Goal: Task Accomplishment & Management: Manage account settings

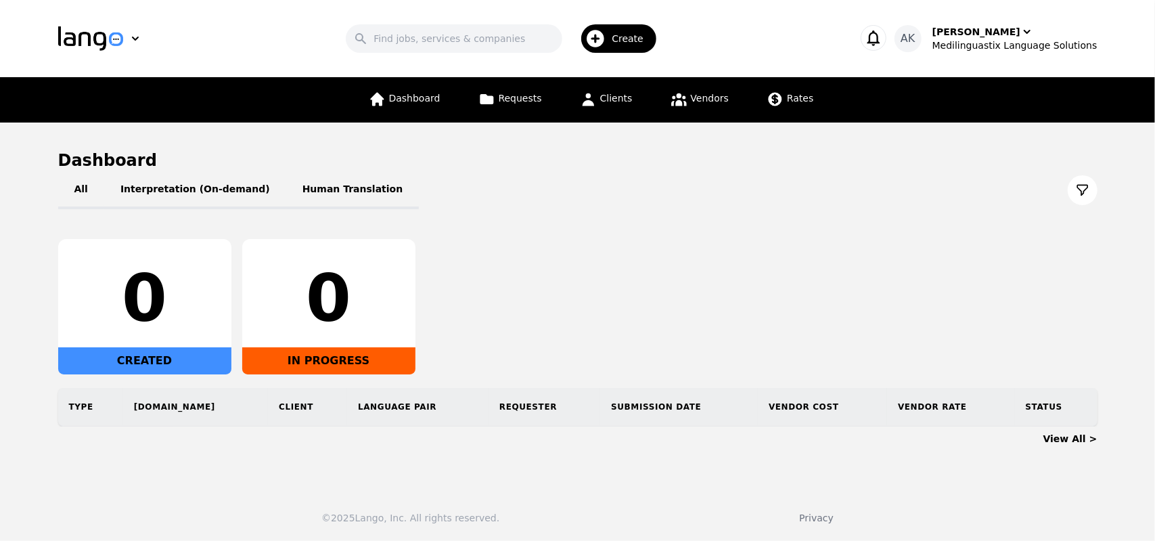
click at [640, 448] on main "Dashboard All Interpretation (On-demand) Human Translation 0 CREATED 0 IN PROGR…" at bounding box center [577, 300] width 1155 height 356
drag, startPoint x: 304, startPoint y: 306, endPoint x: 371, endPoint y: 306, distance: 67.7
click at [371, 306] on div "0" at bounding box center [329, 298] width 152 height 65
drag, startPoint x: 118, startPoint y: 312, endPoint x: 183, endPoint y: 314, distance: 65.0
click at [183, 314] on div "0" at bounding box center [145, 298] width 152 height 65
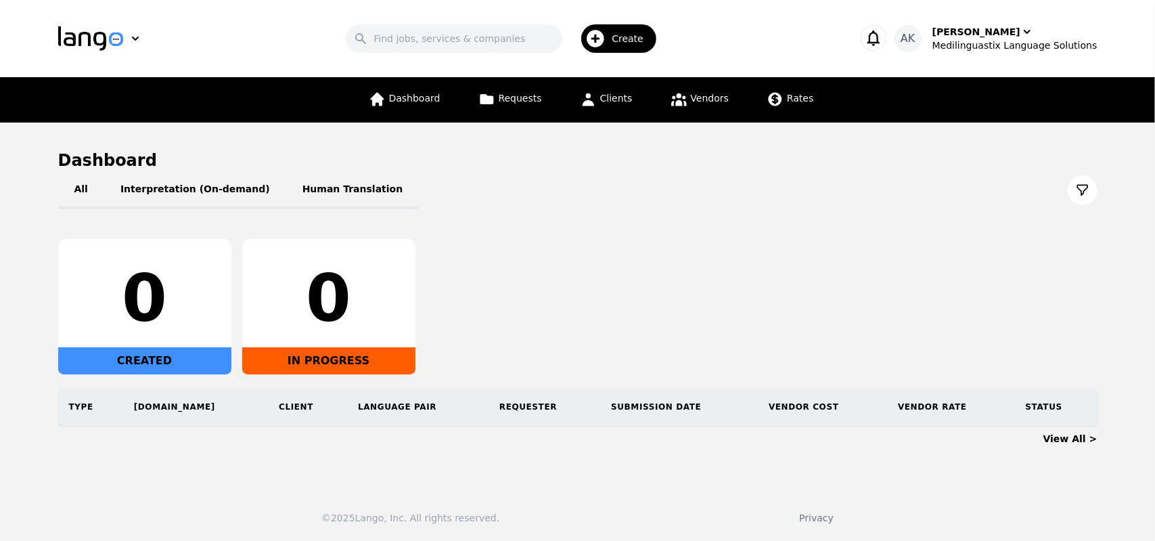
click at [501, 306] on div "0 CREATED 0 IN PROGRESS" at bounding box center [577, 306] width 1039 height 135
click at [173, 183] on button "Interpretation (On-demand)" at bounding box center [195, 190] width 182 height 38
click at [79, 193] on button "All" at bounding box center [81, 190] width 46 height 38
click at [179, 200] on button "Interpretation (On-demand)" at bounding box center [195, 190] width 182 height 38
click at [74, 201] on button "All" at bounding box center [81, 190] width 46 height 38
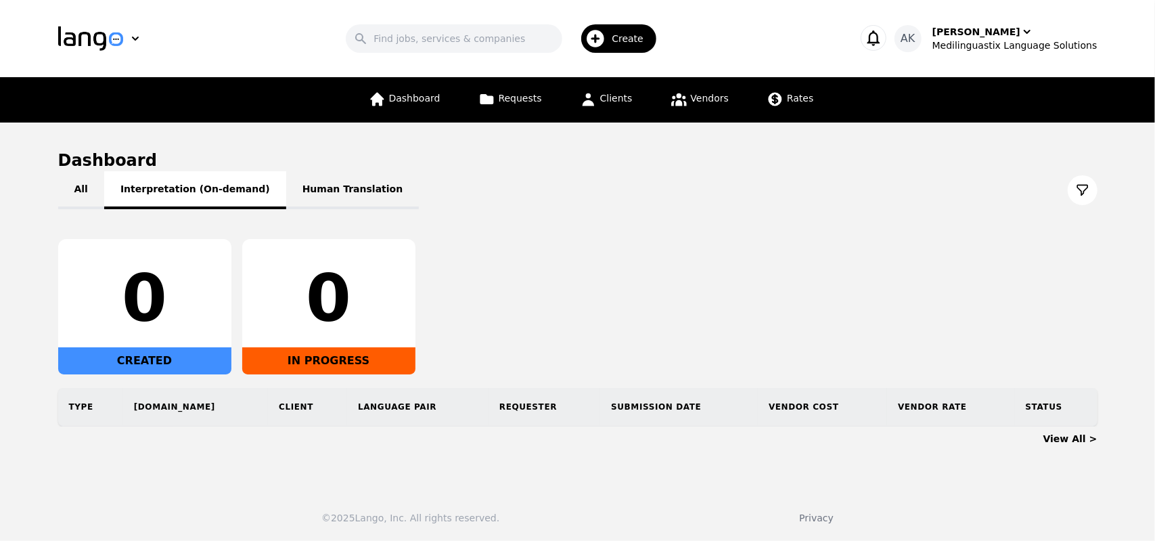
click at [168, 202] on button "Interpretation (On-demand)" at bounding box center [195, 190] width 182 height 38
click at [162, 196] on button "Interpretation (On-demand)" at bounding box center [195, 190] width 182 height 38
click at [132, 196] on button "Interpretation (On-demand)" at bounding box center [195, 190] width 182 height 38
click at [74, 415] on th "Type" at bounding box center [90, 407] width 65 height 38
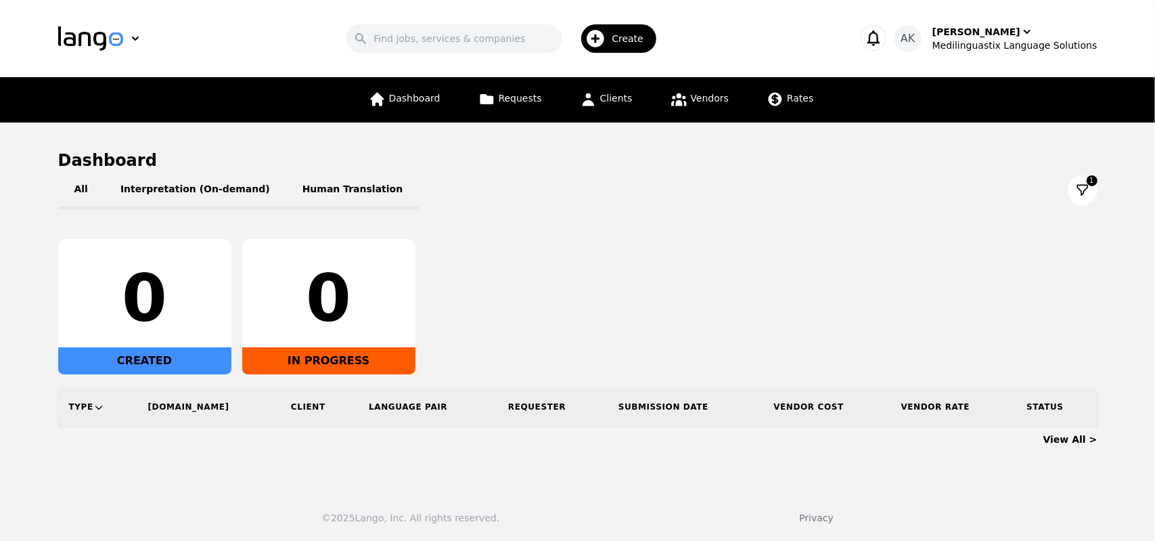
click at [74, 415] on th "Type" at bounding box center [97, 407] width 79 height 39
click at [0, 403] on main "Dashboard All Interpretation (On-demand) Human Translation 1 0 CREATED 0 IN PRO…" at bounding box center [577, 300] width 1155 height 356
